Goal: Check status

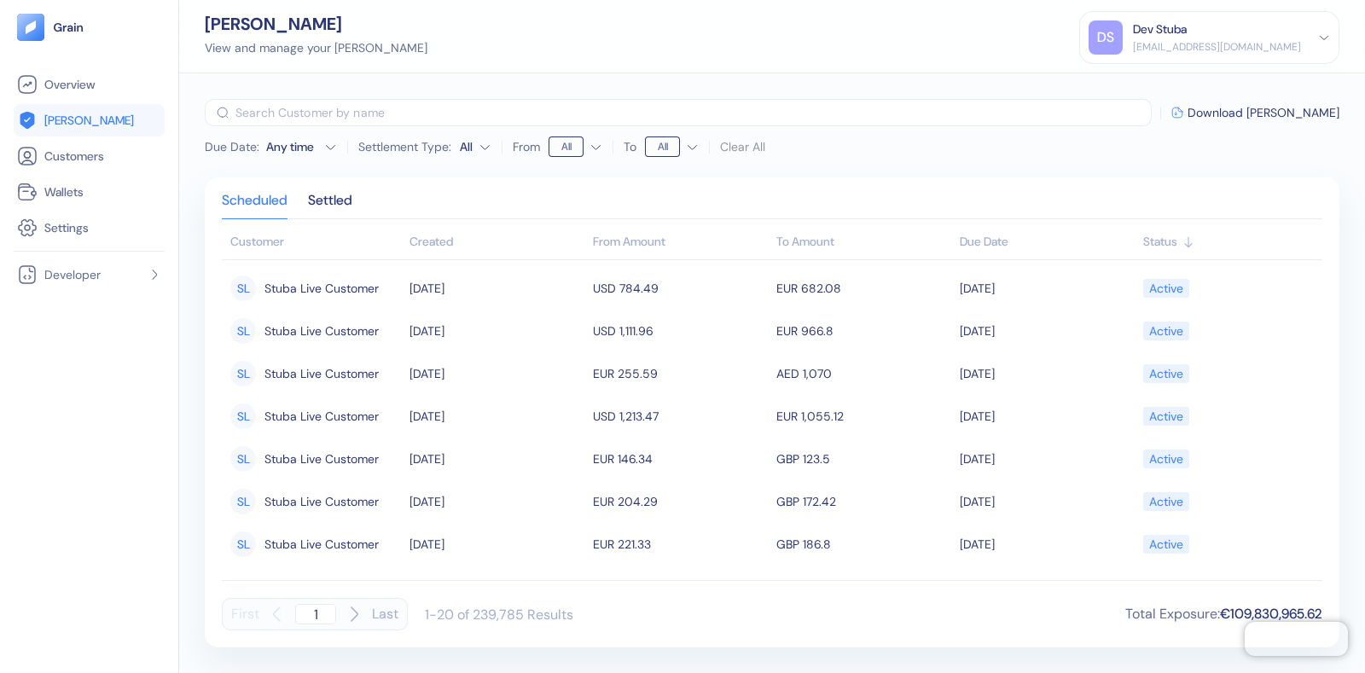
click at [1337, 164] on div "Due Date : Any time Settlement Type: All From All To All Clear All ​ Download H…" at bounding box center [772, 373] width 1186 height 600
